Goal: Answer question/provide support

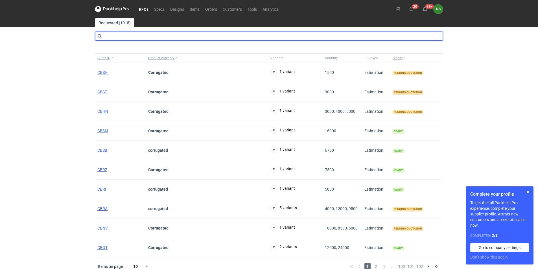
click at [138, 36] on input "text" at bounding box center [269, 36] width 348 height 9
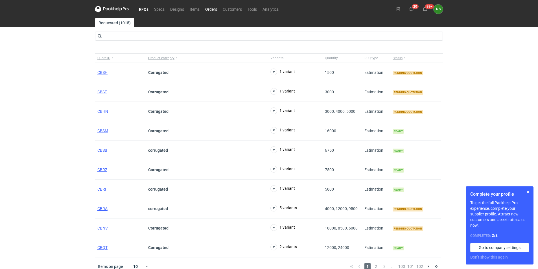
click at [210, 9] on link "Orders" at bounding box center [211, 9] width 18 height 7
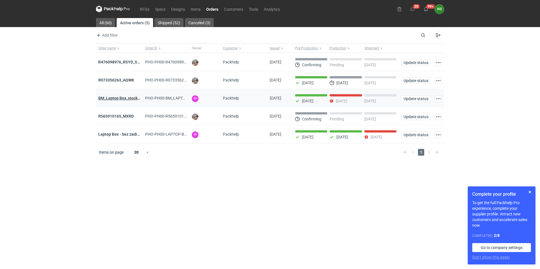
click at [132, 99] on strong "BM_Laptop Box_stock_06" at bounding box center [120, 98] width 45 height 5
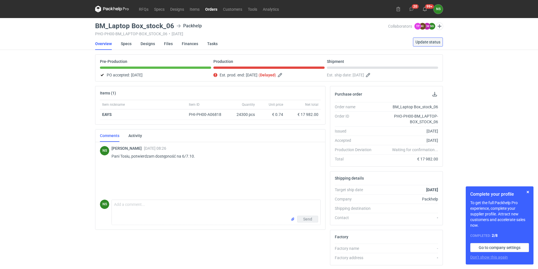
click at [428, 42] on span "Update status" at bounding box center [428, 42] width 25 height 4
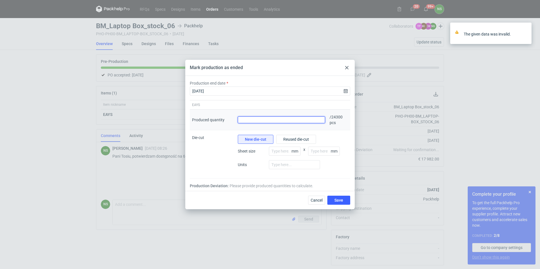
click at [253, 118] on input "Produced quantity" at bounding box center [281, 120] width 87 height 7
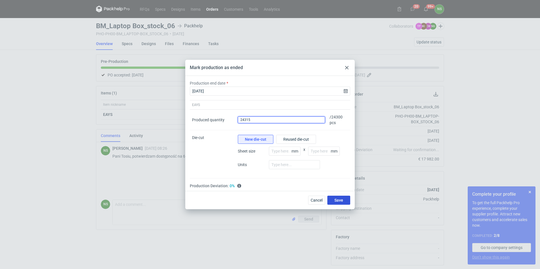
type input "24315"
click at [334, 199] on span "Save" at bounding box center [338, 201] width 9 height 4
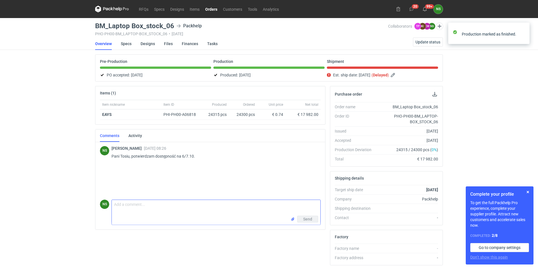
click at [149, 208] on textarea "Comment message" at bounding box center [216, 208] width 209 height 16
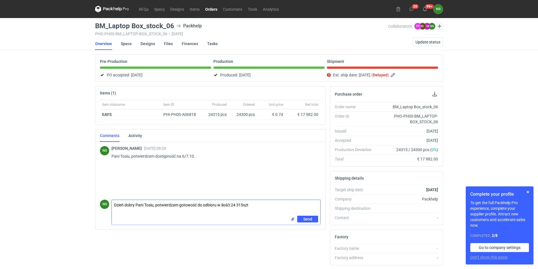
click at [229, 206] on textarea "Dzień dobry Pani Tosiu, potwierdzam gotowość do odbioru w ilośći 24 315szt" at bounding box center [216, 208] width 209 height 16
click at [196, 206] on textarea "Dzień dobry Pani Tosiu, potwierdzam gotowość do odbioru w ilośći 24 315szt" at bounding box center [216, 208] width 209 height 16
type textarea "Dzień dobry Pani Tosiu, potwierdzam gotowość zam do odbioru w ilośći 24 315szt"
click at [305, 220] on span "Send" at bounding box center [307, 219] width 9 height 4
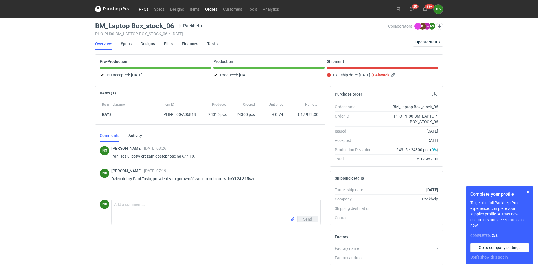
click at [145, 9] on link "RFQs" at bounding box center [143, 9] width 15 height 7
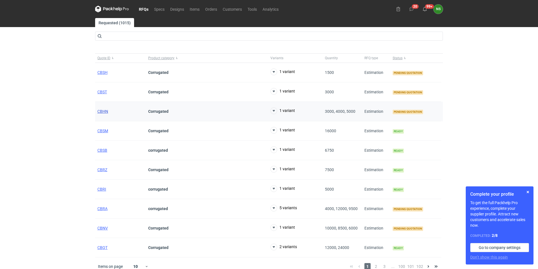
click at [103, 112] on span "CBHN" at bounding box center [102, 111] width 11 height 5
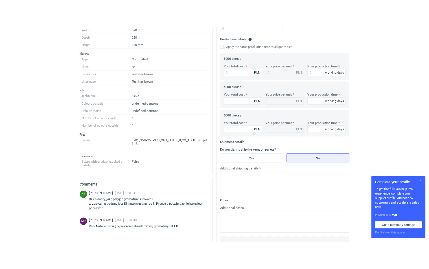
scroll to position [174, 0]
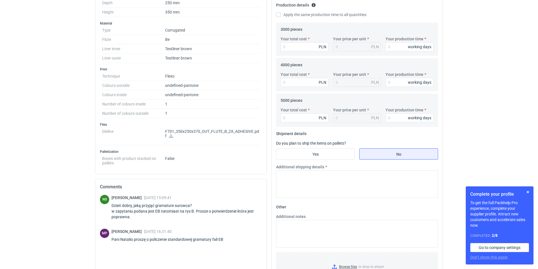
click at [172, 135] on icon at bounding box center [171, 136] width 5 height 4
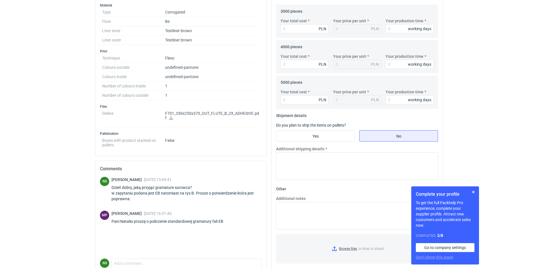
scroll to position [202, 0]
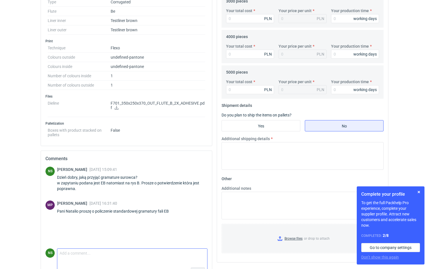
click at [94, 255] on textarea "Comment message" at bounding box center [132, 255] width 150 height 12
click at [63, 253] on textarea "a jaki procent nadruku przyjąć? Czy znana jest grafika?" at bounding box center [132, 255] width 150 height 12
click at [82, 255] on textarea "Dzień dobry,aki procent nadruku przyjąć? Czy znana jest grafika?" at bounding box center [132, 255] width 150 height 12
type textarea "Dzień dobry, jaki procent nadruku przyjąć? Czy znana jest grafika?"
click at [198, 267] on div "Send" at bounding box center [132, 270] width 150 height 11
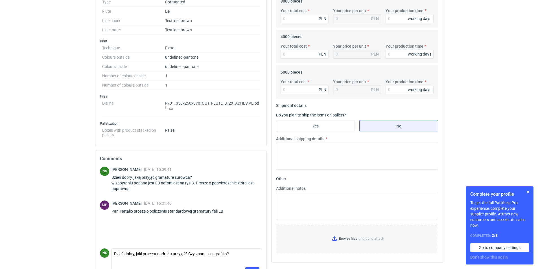
click at [255, 267] on div "Send" at bounding box center [187, 270] width 150 height 11
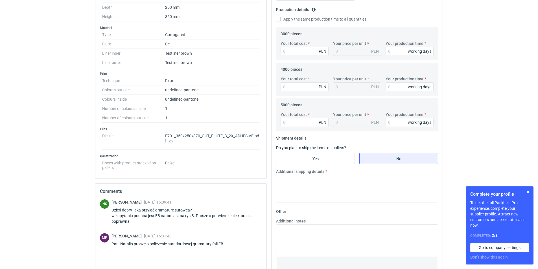
scroll to position [219, 0]
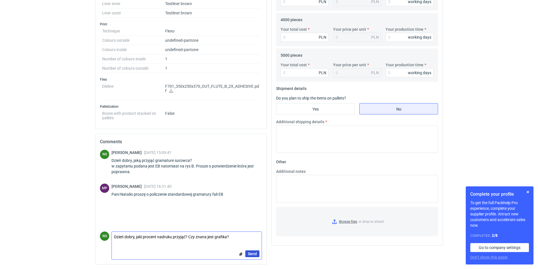
click at [250, 256] on button "Send" at bounding box center [252, 254] width 14 height 7
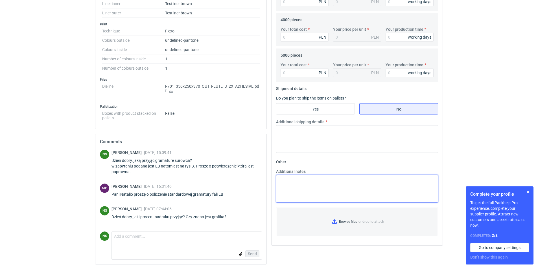
click at [312, 185] on textarea "Additional notes" at bounding box center [357, 189] width 162 height 28
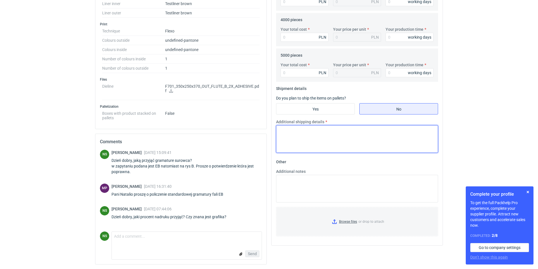
drag, startPoint x: 300, startPoint y: 140, endPoint x: 333, endPoint y: 144, distance: 33.0
click at [301, 140] on textarea "Additional shipping details" at bounding box center [357, 139] width 162 height 28
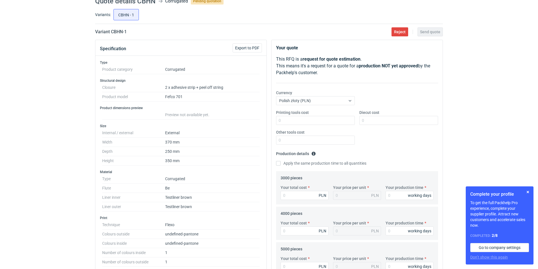
scroll to position [0, 0]
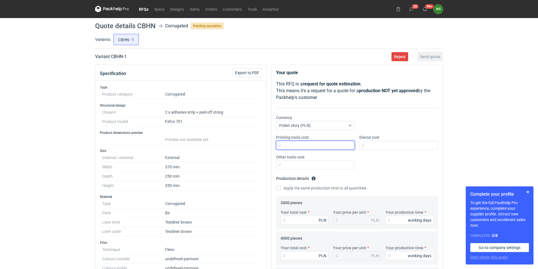
click at [294, 145] on input "Printing tools cost" at bounding box center [315, 145] width 79 height 9
type input "3600"
type input "2500"
type input "0"
click at [278, 189] on input "Apply the same production time to all quantities" at bounding box center [278, 188] width 5 height 5
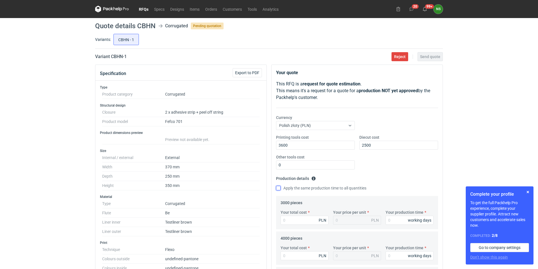
checkbox input "true"
click at [394, 222] on input "Your production time" at bounding box center [410, 220] width 48 height 9
type input "1"
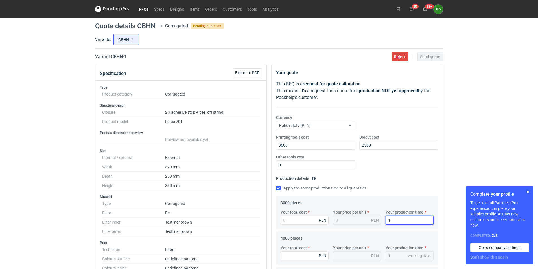
type input "15"
click at [306, 220] on input "Your total cost" at bounding box center [305, 220] width 48 height 9
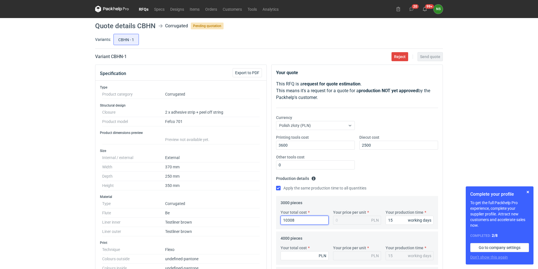
type input "10307"
type input "3.44"
click at [288, 255] on input "Your total cost" at bounding box center [305, 256] width 48 height 9
type input "13400"
type input "3.35"
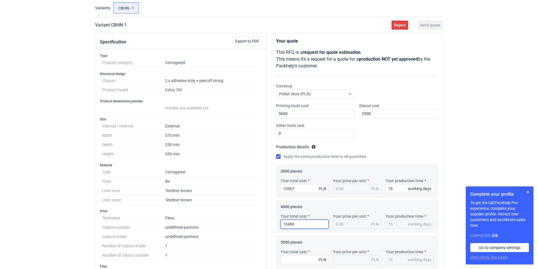
scroll to position [59, 0]
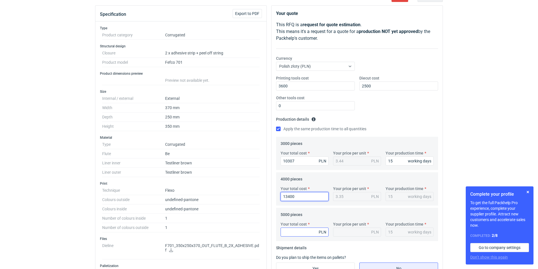
type input "13400"
click at [292, 229] on input "Your total cost" at bounding box center [305, 232] width 48 height 9
type input "16020"
type input "3.2"
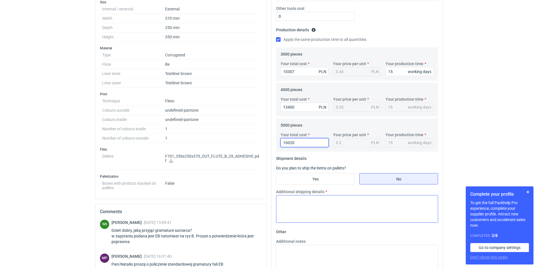
scroll to position [151, 0]
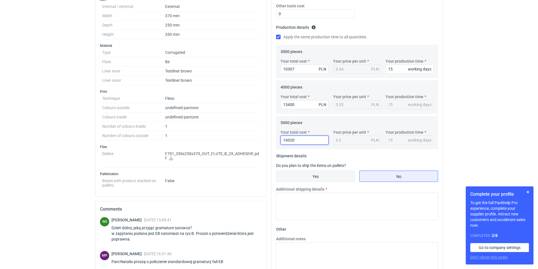
type input "16020"
click at [316, 176] on input "Yes" at bounding box center [315, 176] width 78 height 11
radio input "true"
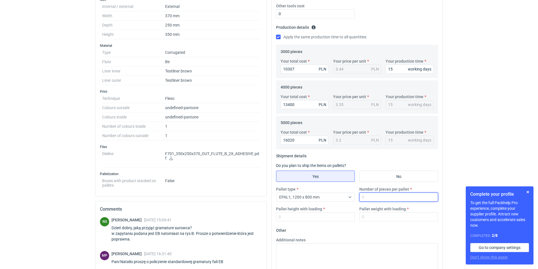
click at [375, 199] on input "Number of pieces per pallet" at bounding box center [399, 197] width 79 height 9
type input "200"
type input "1850"
type input "160"
click at [290, 251] on textarea "Additional notes" at bounding box center [357, 258] width 162 height 28
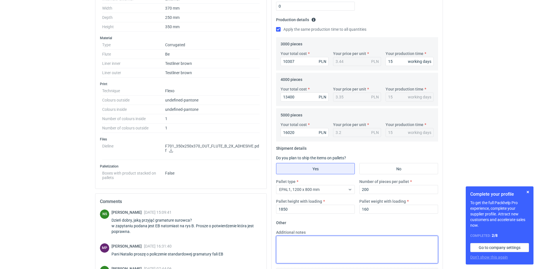
scroll to position [219, 0]
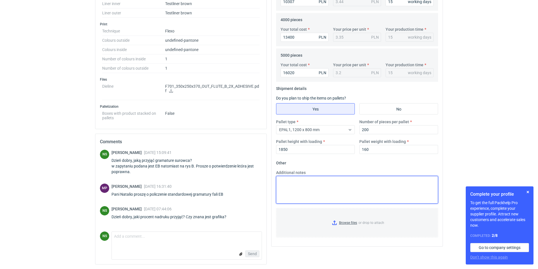
type textarea "h"
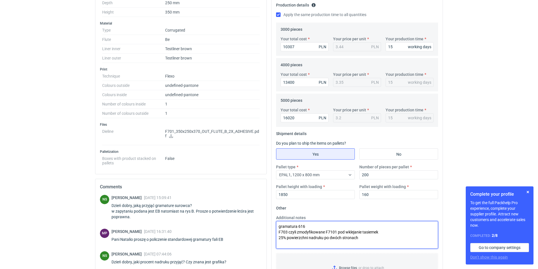
scroll to position [186, 0]
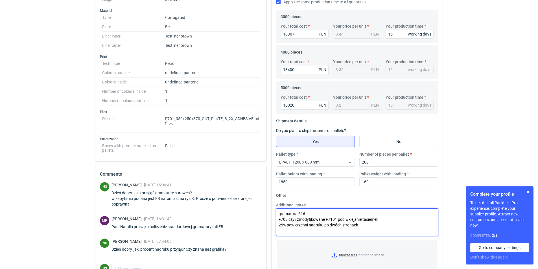
type textarea "gramatura 616 F703 czyli zmodyfikowane F7101 pod wklejanie tasiemek 25% powierz…"
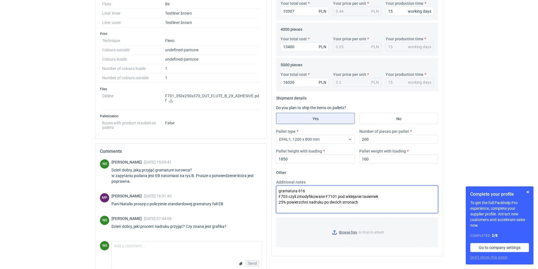
scroll to position [219, 0]
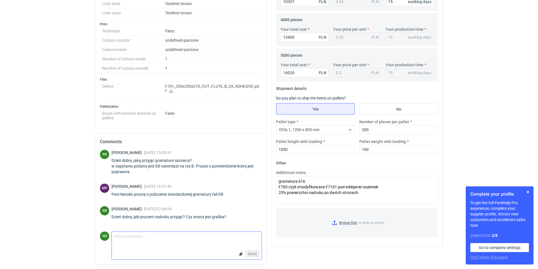
click at [149, 243] on textarea "Comment message" at bounding box center [187, 238] width 150 height 12
type textarea "{"
click at [198, 236] on textarea "[PERSON_NAME], przyjęłam 25% nadruku po dówóch stronach." at bounding box center [187, 238] width 150 height 12
click at [192, 236] on textarea "[PERSON_NAME], przyjęłam 25% nadruku po dówóch stronach." at bounding box center [187, 238] width 150 height 12
type textarea "[PERSON_NAME], przyjęłam 25% nadruku po dwóch stronach."
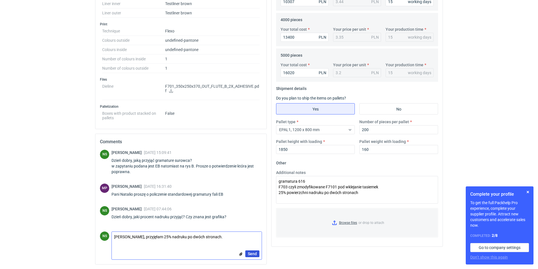
click at [254, 256] on span "Send" at bounding box center [252, 254] width 9 height 4
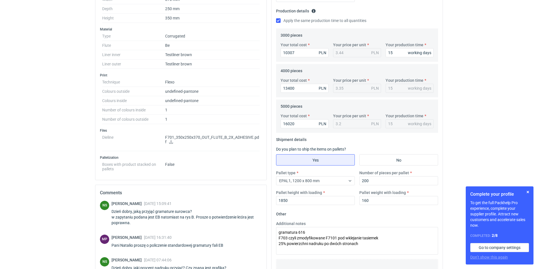
scroll to position [0, 0]
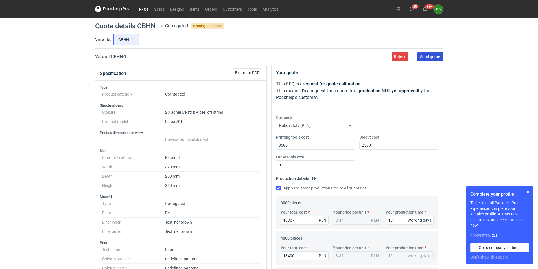
click at [432, 57] on span "Send quote" at bounding box center [430, 57] width 20 height 4
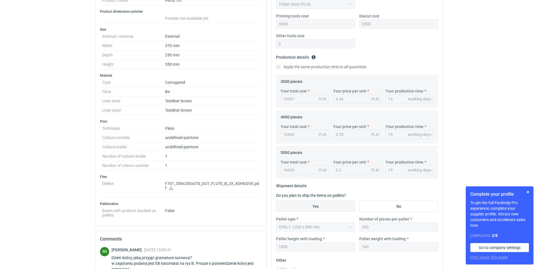
scroll to position [139, 0]
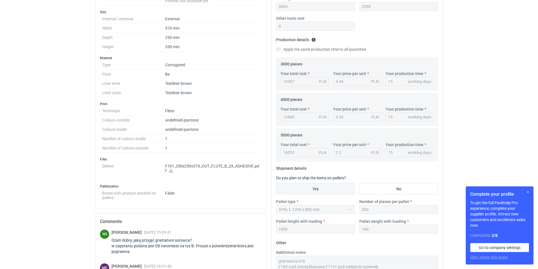
click at [527, 192] on button "button" at bounding box center [528, 192] width 7 height 7
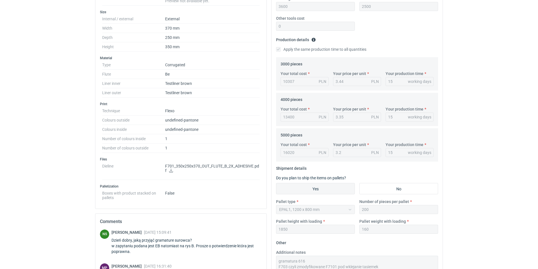
drag, startPoint x: 538, startPoint y: 75, endPoint x: 539, endPoint y: 13, distance: 62.1
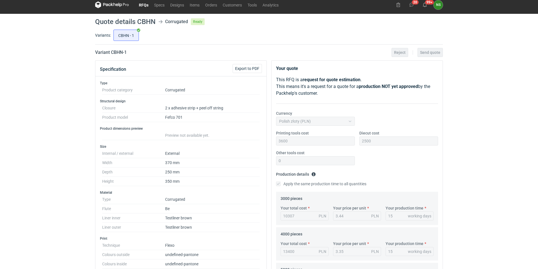
scroll to position [0, 0]
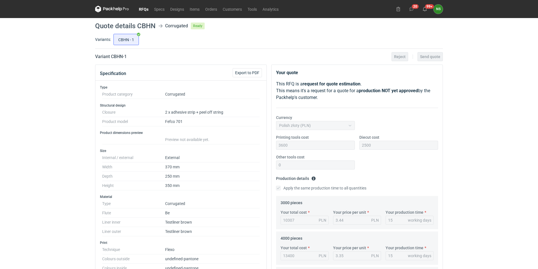
click at [145, 9] on link "RFQs" at bounding box center [143, 9] width 15 height 7
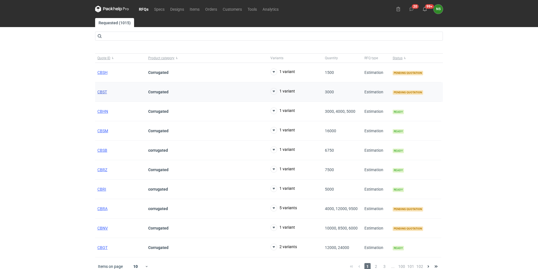
click at [101, 92] on span "CBST" at bounding box center [102, 92] width 10 height 5
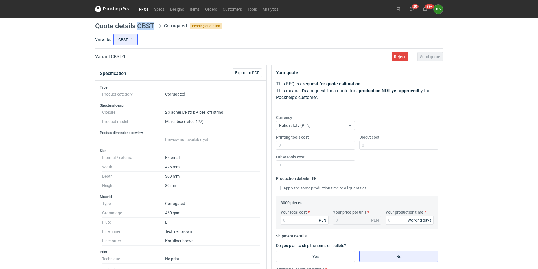
drag, startPoint x: 147, startPoint y: 26, endPoint x: 138, endPoint y: 26, distance: 9.3
click at [138, 26] on h1 "Quote details CBST" at bounding box center [124, 26] width 59 height 7
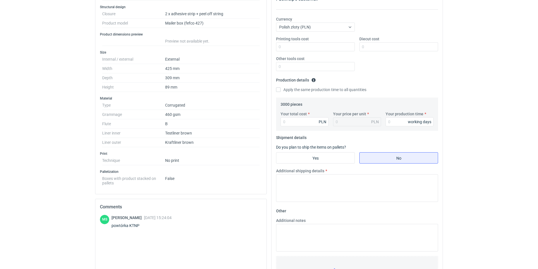
scroll to position [119, 0]
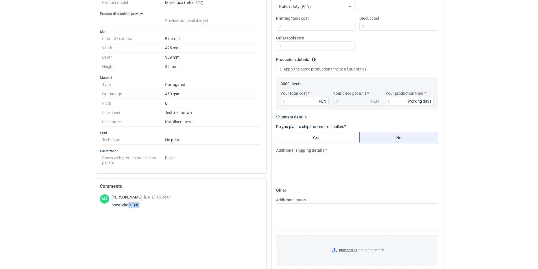
click at [128, 205] on div "powtórka KTNP" at bounding box center [142, 205] width 60 height 6
click at [295, 103] on input "Your total cost" at bounding box center [305, 101] width 48 height 9
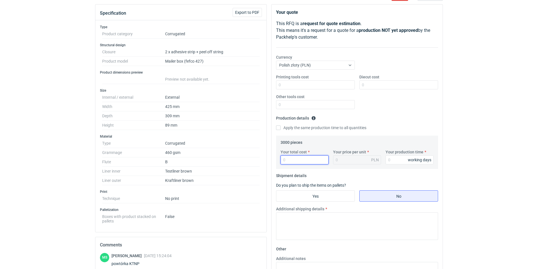
scroll to position [49, 0]
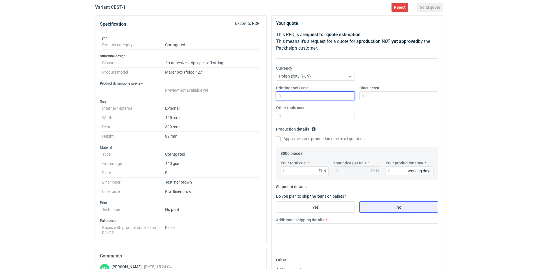
click at [293, 96] on input "Printing tools cost" at bounding box center [315, 96] width 79 height 9
type input "0"
click at [290, 169] on div "Your total cost PLN" at bounding box center [304, 167] width 53 height 15
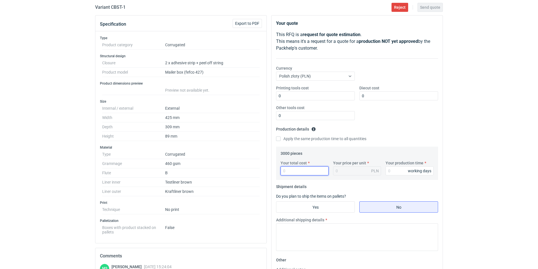
click at [292, 171] on input "Your total cost" at bounding box center [305, 171] width 48 height 9
type input "10500"
type input "3.5"
type input "15"
click at [308, 205] on input "Yes" at bounding box center [315, 207] width 78 height 11
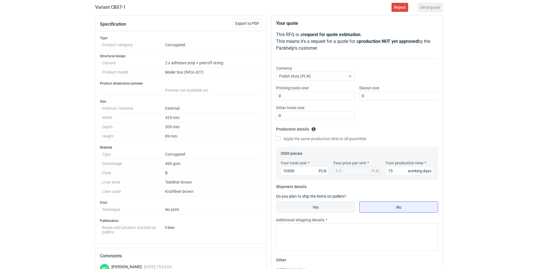
radio input "true"
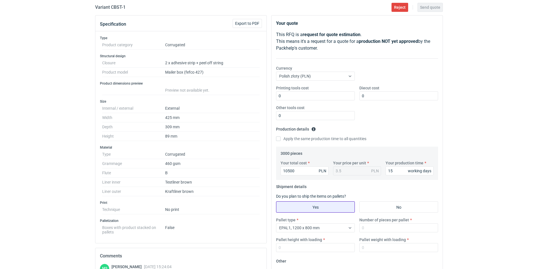
click at [330, 206] on input "Yes" at bounding box center [315, 207] width 78 height 11
click at [379, 228] on input "Number of pieces per pallet" at bounding box center [399, 228] width 79 height 9
type input "450"
type input "2150"
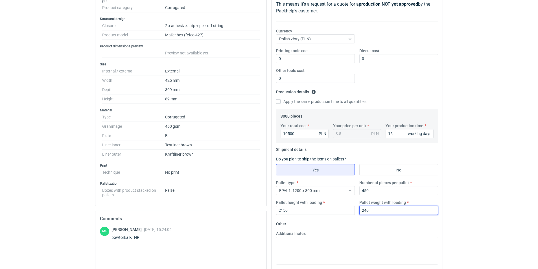
scroll to position [139, 0]
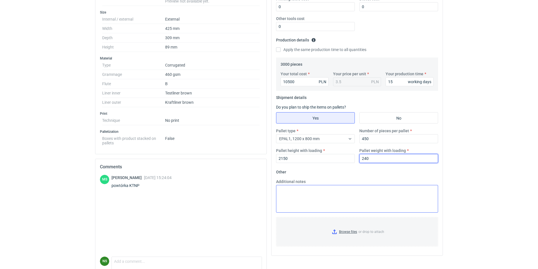
type input "240"
click at [293, 192] on textarea "Additional notes" at bounding box center [357, 199] width 162 height 28
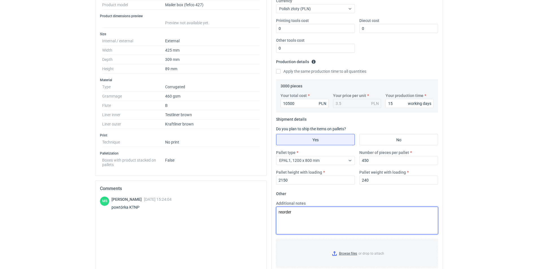
scroll to position [117, 0]
type textarea "reorder"
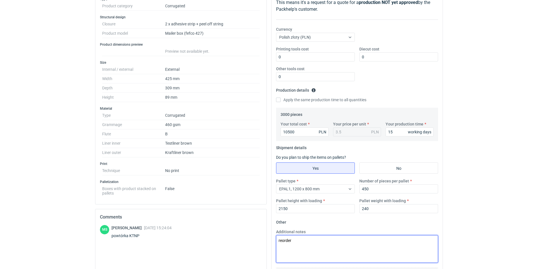
scroll to position [89, 0]
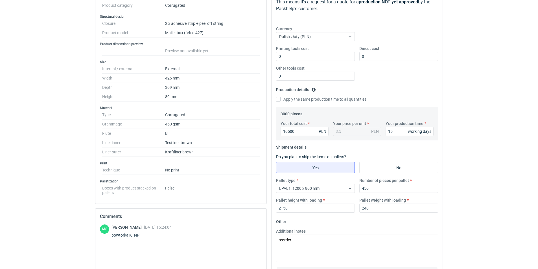
click at [395, 136] on div "Your total cost 10500 PLN Your price per unit 3.5 PLN Your production time 15 w…" at bounding box center [357, 131] width 158 height 20
click at [396, 134] on input "15" at bounding box center [410, 131] width 48 height 9
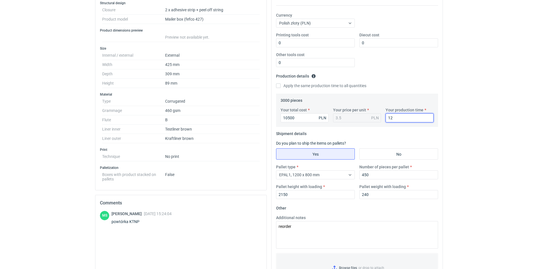
scroll to position [0, 0]
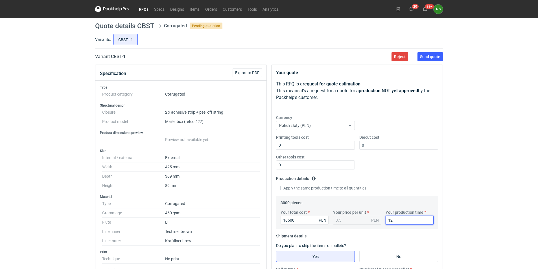
type input "12"
click at [432, 56] on span "Send quote" at bounding box center [430, 57] width 20 height 4
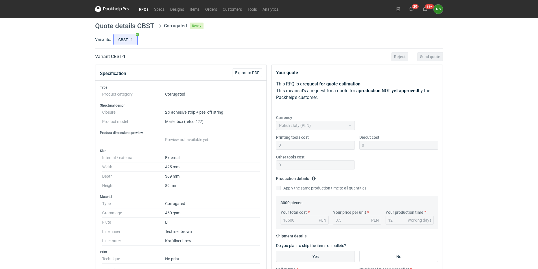
click at [147, 10] on link "RFQs" at bounding box center [143, 9] width 15 height 7
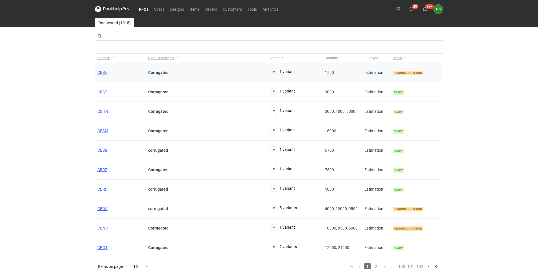
click at [99, 71] on span "CBSH" at bounding box center [102, 72] width 10 height 5
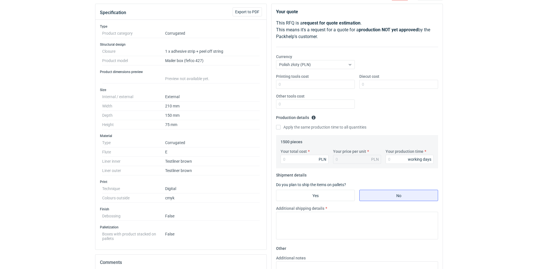
scroll to position [74, 0]
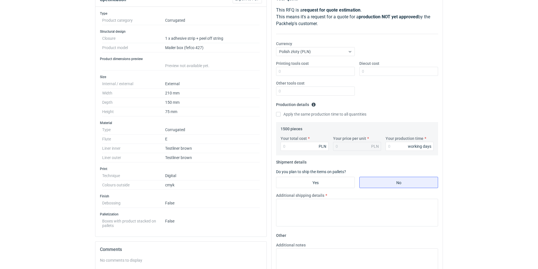
drag, startPoint x: 538, startPoint y: 168, endPoint x: 538, endPoint y: 173, distance: 4.5
click at [538, 173] on div "RFQs Specs Designs Items Orders Customers Tools Analytics 20 99+ NS [PERSON_NAM…" at bounding box center [269, 60] width 538 height 269
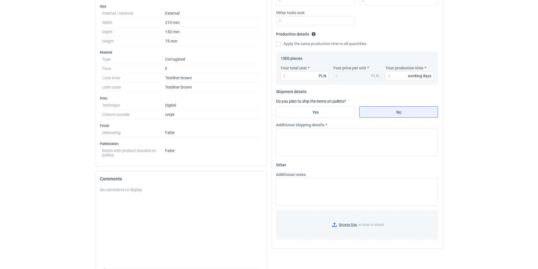
scroll to position [153, 0]
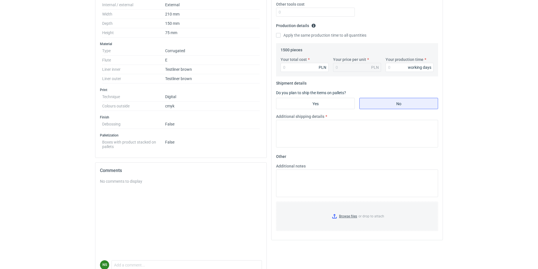
click at [134, 189] on div "No comments to display" at bounding box center [181, 220] width 162 height 82
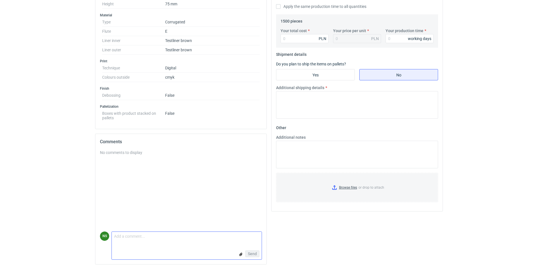
click at [119, 238] on textarea "Comment message" at bounding box center [187, 238] width 150 height 12
drag, startPoint x: 242, startPoint y: 236, endPoint x: 199, endPoint y: 237, distance: 43.0
click at [199, 237] on textarea "Dzień dobry, jaki procent nadruku mam przyjąć? Czy grafika jest znana?" at bounding box center [187, 238] width 150 height 12
click at [136, 236] on textarea "Dzień dobry, jaki procent nadruku mam przyjąć? Czy grafika jest znana?" at bounding box center [187, 238] width 150 height 12
paste textarea "Czy grafika jest znana?"
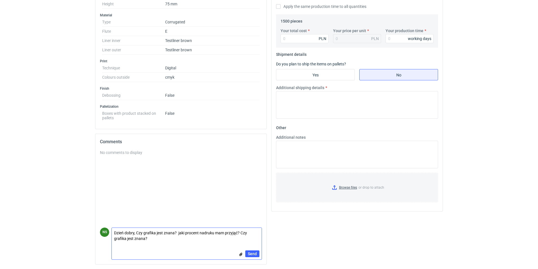
drag, startPoint x: 149, startPoint y: 240, endPoint x: 241, endPoint y: 234, distance: 91.7
click at [241, 234] on textarea "Dzień dobry, Czy grafika jest znana? jaki procent nadruku mam przyjąć? Czy graf…" at bounding box center [187, 236] width 150 height 16
type textarea "Dzień dobry, Czy grafika jest znana? jaki procent nadruku mam przyjąć?"
click at [254, 254] on span "Send" at bounding box center [252, 254] width 9 height 4
type textarea "Dzień dobry, Czy grafika jest znana? jaki procent nadruku mam przyjąć?"
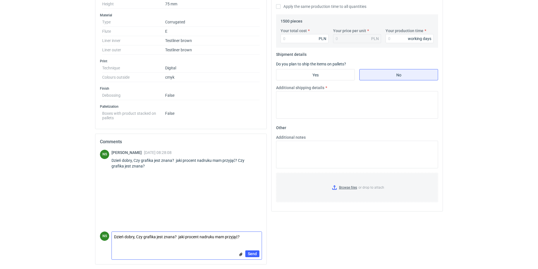
click at [211, 236] on textarea "Dzień dobry, Czy grafika jest znana? jaki procent nadruku mam przyjąć?" at bounding box center [187, 238] width 150 height 12
drag, startPoint x: 243, startPoint y: 237, endPoint x: 75, endPoint y: 247, distance: 168.3
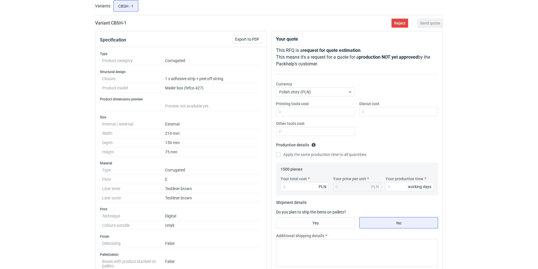
scroll to position [0, 0]
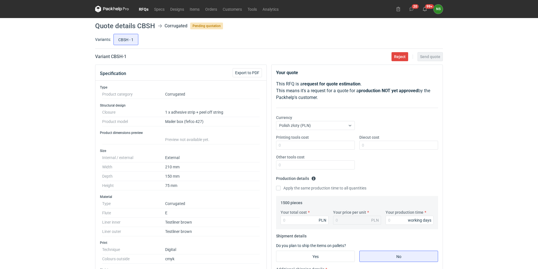
click at [147, 9] on link "RFQs" at bounding box center [143, 9] width 15 height 7
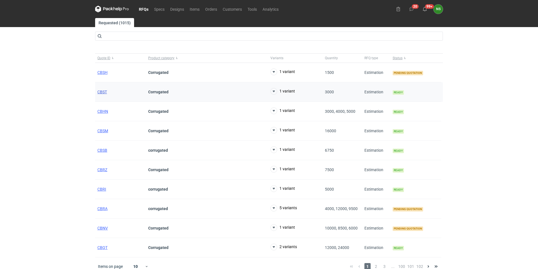
click at [104, 92] on span "CBST" at bounding box center [102, 92] width 10 height 5
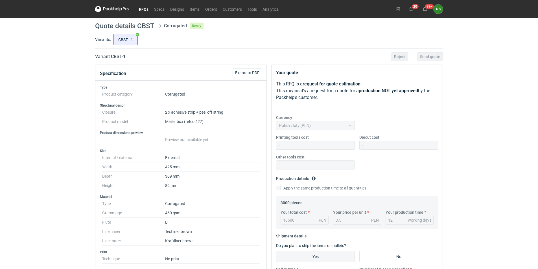
click at [145, 10] on link "RFQs" at bounding box center [143, 9] width 15 height 7
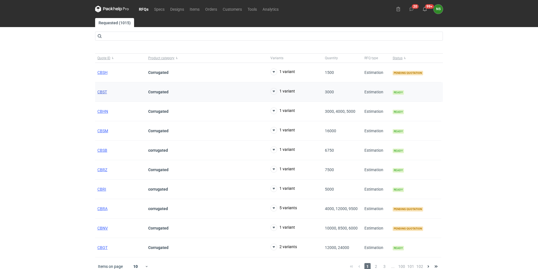
click at [103, 90] on span "CBST" at bounding box center [102, 92] width 10 height 5
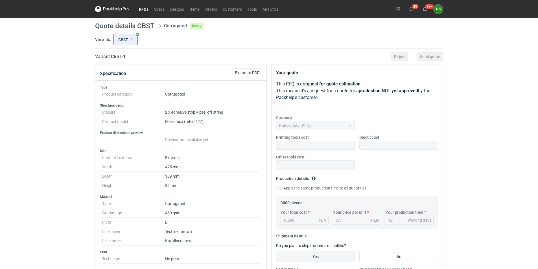
click at [141, 7] on link "RFQs" at bounding box center [143, 9] width 15 height 7
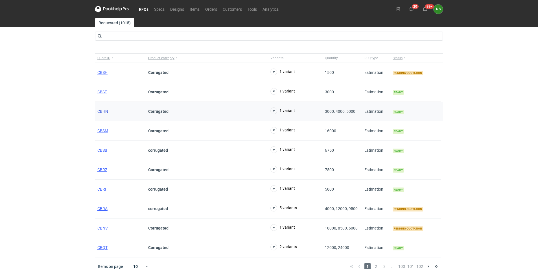
click at [102, 111] on span "CBHN" at bounding box center [102, 111] width 11 height 5
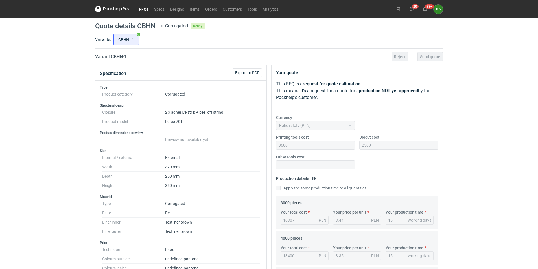
click at [143, 9] on link "RFQs" at bounding box center [143, 9] width 15 height 7
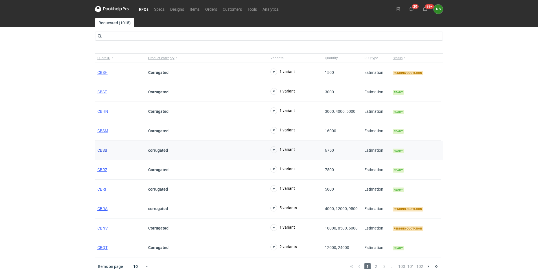
click at [106, 151] on span "CBSB" at bounding box center [102, 150] width 10 height 5
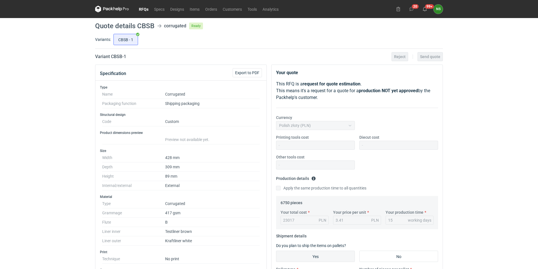
click at [143, 8] on link "RFQs" at bounding box center [143, 9] width 15 height 7
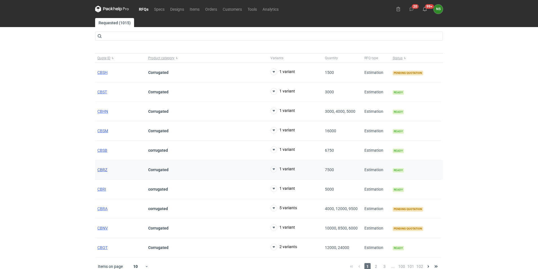
click at [103, 169] on span "CBRZ" at bounding box center [102, 170] width 10 height 5
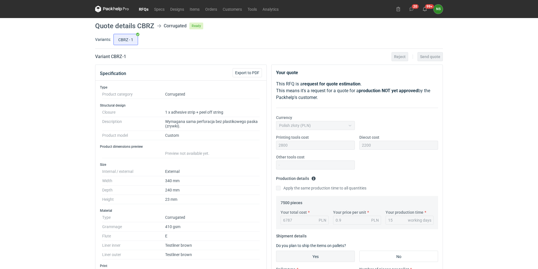
click at [148, 9] on link "RFQs" at bounding box center [143, 9] width 15 height 7
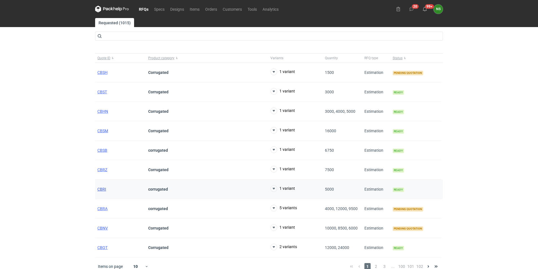
click at [103, 190] on span "CBRI" at bounding box center [101, 189] width 9 height 5
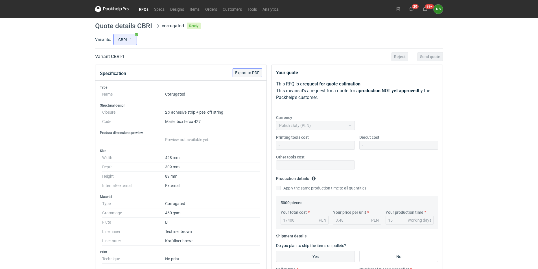
click at [243, 76] on button "Export to PDF" at bounding box center [247, 72] width 29 height 9
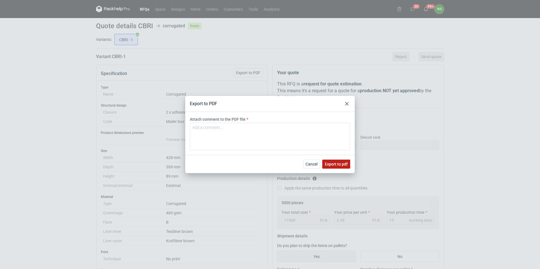
click at [339, 164] on span "Export to pdf" at bounding box center [336, 164] width 23 height 4
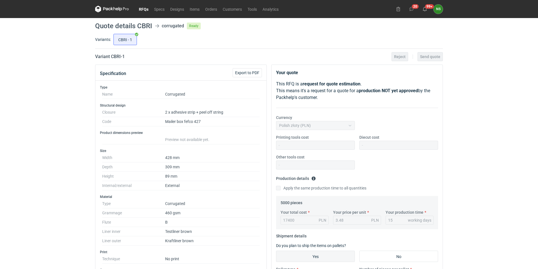
click at [116, 9] on icon at bounding box center [117, 9] width 2 height 3
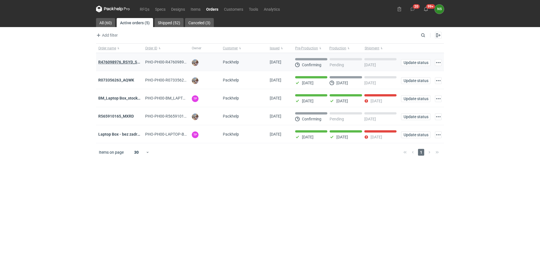
click at [122, 61] on strong "R476098976_RSYD_SXBU" at bounding box center [121, 62] width 47 height 5
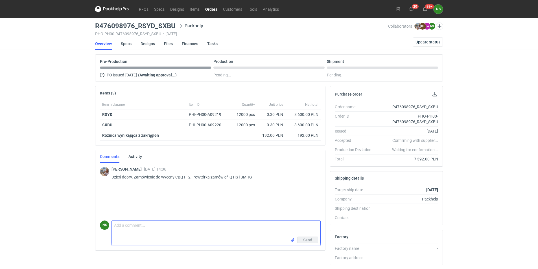
click at [131, 226] on textarea "Comment message" at bounding box center [216, 229] width 209 height 16
type textarea "D"
click at [202, 225] on textarea "[PERSON_NAME], czekamy na spłatę FV. [DATE] przesłalam bieżące zestawienie do P…" at bounding box center [216, 229] width 209 height 16
click at [302, 225] on textarea "[PERSON_NAME], czekamy na spłatę FV. [DATE] przesłałam bieżące zestawienie do P…" at bounding box center [216, 229] width 209 height 16
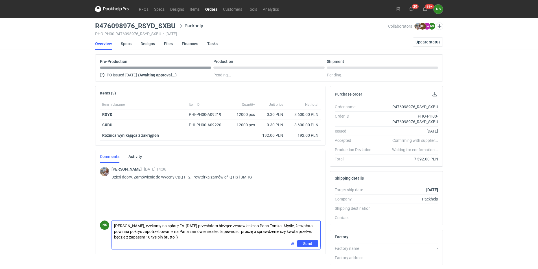
click at [306, 231] on textarea "[PERSON_NAME], czekamy na spłatę FV. [DATE] przesłałam bieżące zestawienie do P…" at bounding box center [216, 230] width 209 height 19
click at [308, 231] on textarea "[PERSON_NAME], czekamy na spłatę FV. [DATE] przesłałam bieżące zestawienie do P…" at bounding box center [216, 230] width 209 height 19
type textarea "[PERSON_NAME], czekamy na spłatę FV. [DATE] przesłałam bieżące zestawienie do P…"
click at [308, 243] on span "Send" at bounding box center [307, 244] width 9 height 4
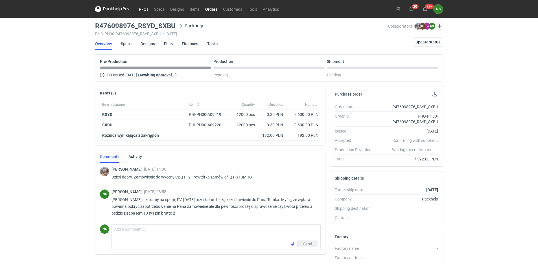
click at [142, 8] on link "RFQs" at bounding box center [143, 9] width 15 height 7
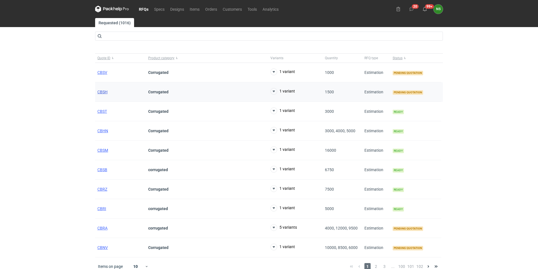
click at [103, 90] on span "CBSH" at bounding box center [102, 92] width 10 height 5
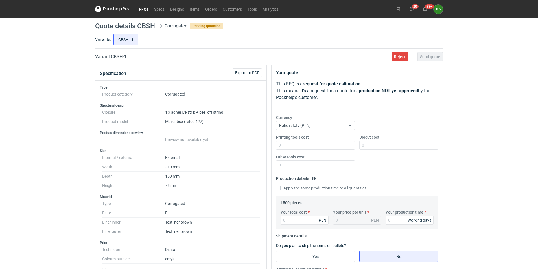
click at [140, 9] on link "RFQs" at bounding box center [143, 9] width 15 height 7
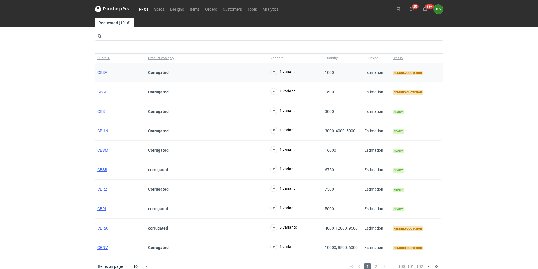
click at [102, 73] on span "CBSV" at bounding box center [102, 72] width 10 height 5
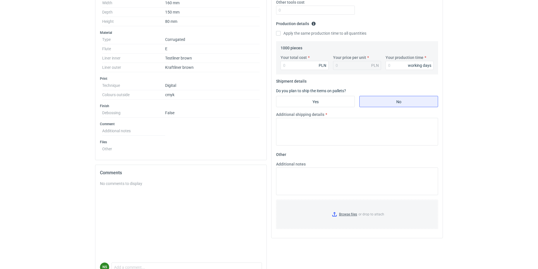
scroll to position [171, 0]
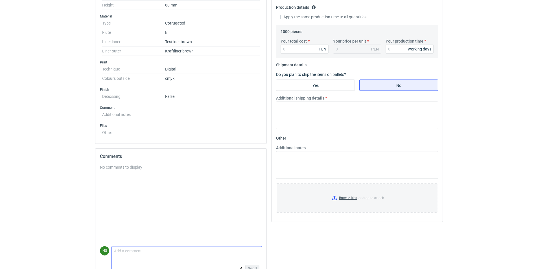
click at [126, 256] on textarea "Comment message" at bounding box center [187, 253] width 150 height 12
click at [150, 255] on textarea "Tutaj również prosze o określenie jak gtafiki, procent nadruku.." at bounding box center [187, 253] width 150 height 12
click at [182, 253] on textarea "Tutaj również proszę o określenie jak gtafiki, procent nadruku.." at bounding box center [187, 253] width 150 height 12
type textarea "Tutaj również proszę o określenie jak grafiki, procent nadruku.."
click at [251, 266] on button "Send" at bounding box center [252, 268] width 14 height 7
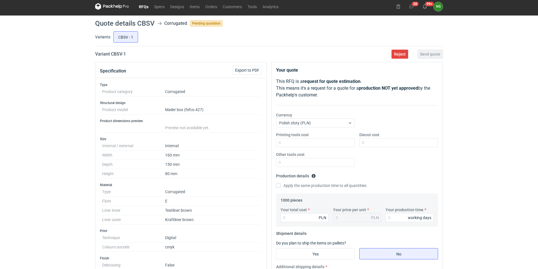
scroll to position [0, 0]
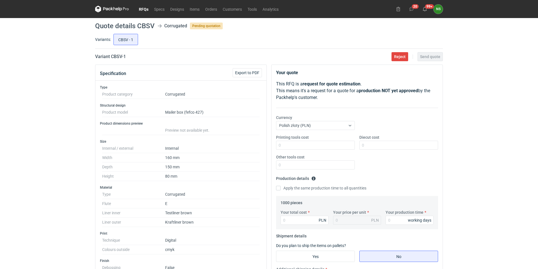
click at [145, 8] on link "RFQs" at bounding box center [143, 9] width 15 height 7
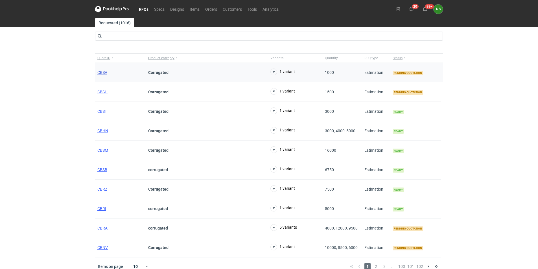
click at [100, 74] on span "CBSV" at bounding box center [102, 72] width 10 height 5
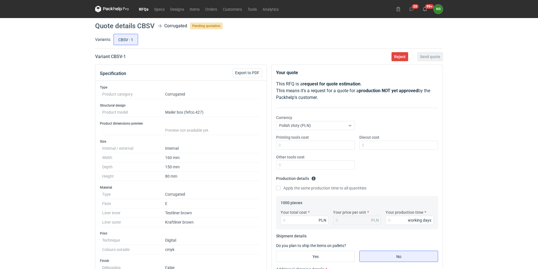
scroll to position [24, 0]
click at [244, 73] on span "Export to PDF" at bounding box center [247, 73] width 24 height 4
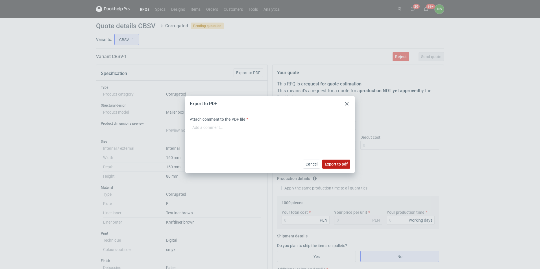
click at [327, 166] on span "Export to pdf" at bounding box center [336, 164] width 23 height 4
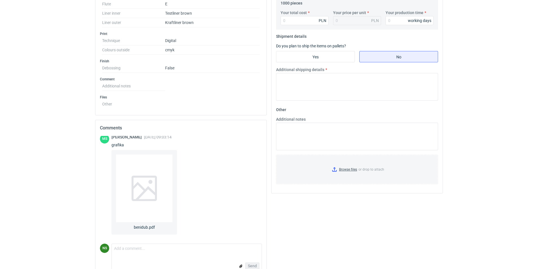
scroll to position [212, 0]
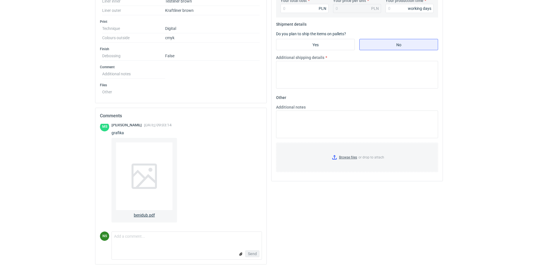
click at [148, 182] on div at bounding box center [144, 177] width 56 height 68
click at [138, 250] on div "Send" at bounding box center [187, 254] width 150 height 11
click at [132, 243] on textarea "Comment message" at bounding box center [187, 238] width 150 height 12
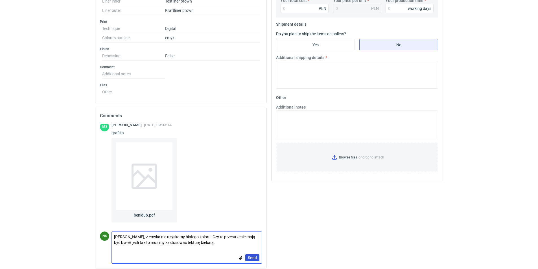
type textarea "[PERSON_NAME], z cmyka nie uzyskamy białego koloru. Czy te przestrzenie mają by…"
click at [252, 257] on span "Send" at bounding box center [252, 258] width 9 height 4
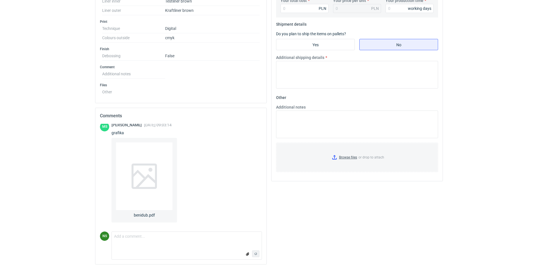
scroll to position [53, 0]
